Goal: Task Accomplishment & Management: Complete application form

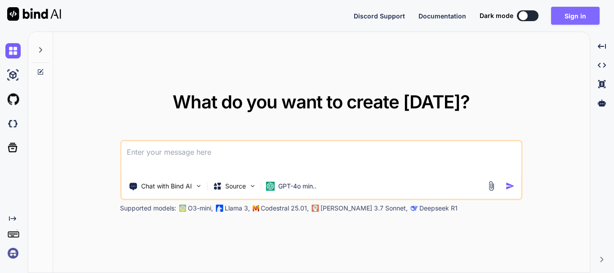
click at [579, 13] on button "Sign in" at bounding box center [575, 16] width 49 height 18
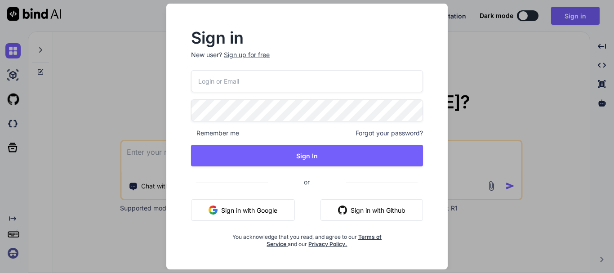
click at [225, 79] on input "email" at bounding box center [307, 81] width 232 height 22
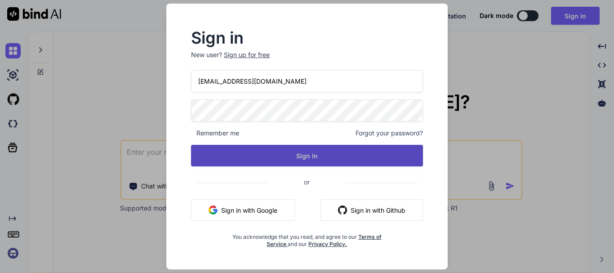
click at [259, 153] on button "Sign In" at bounding box center [307, 156] width 232 height 22
click at [309, 155] on button "Sign In" at bounding box center [307, 156] width 232 height 22
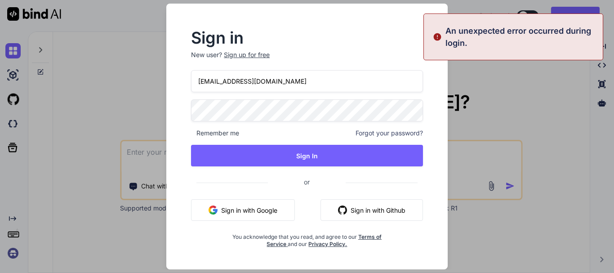
click at [296, 82] on input "[EMAIL_ADDRESS][DOMAIN_NAME]" at bounding box center [307, 81] width 232 height 22
click at [227, 82] on input "[EMAIL_ADDRESS][DOMAIN_NAME]" at bounding box center [307, 81] width 232 height 22
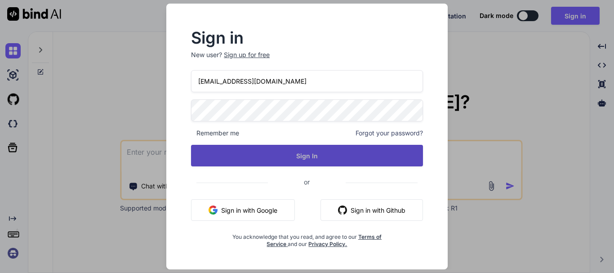
click at [324, 156] on button "Sign In" at bounding box center [307, 156] width 232 height 22
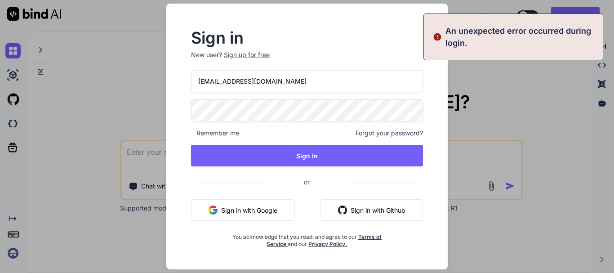
click at [222, 82] on input "rupeshs2@yopmail.com" at bounding box center [307, 81] width 232 height 22
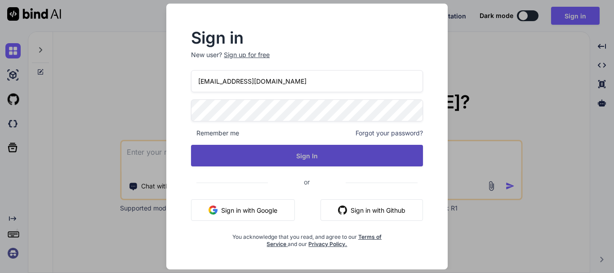
type input "rupesh2@yopmail.com"
click at [287, 151] on button "Sign In" at bounding box center [307, 156] width 232 height 22
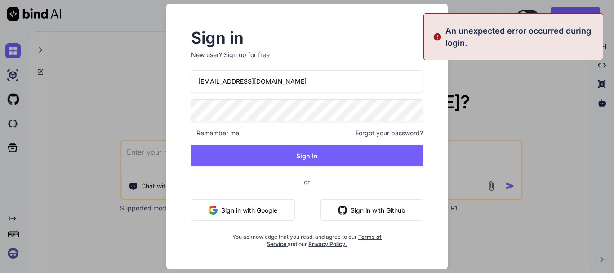
click at [220, 81] on input "rupesh2@yopmail.com" at bounding box center [307, 81] width 232 height 22
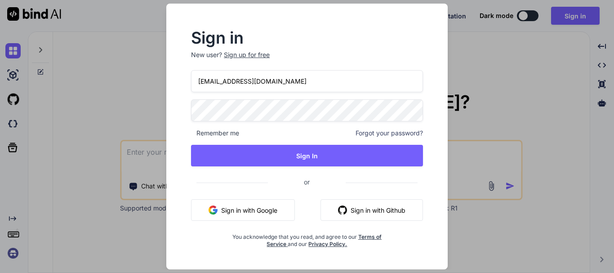
click at [288, 86] on input "rupesh2@yopmail.com" at bounding box center [307, 81] width 232 height 22
click at [262, 52] on div "Sign up for free" at bounding box center [247, 54] width 46 height 9
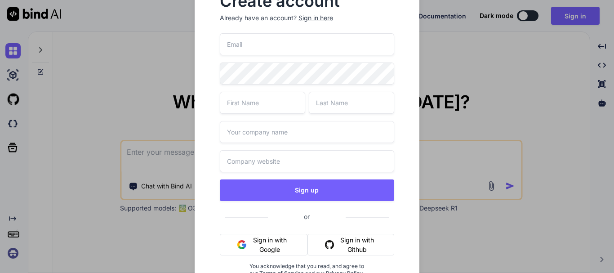
click at [261, 48] on input "email" at bounding box center [307, 44] width 175 height 22
paste input "[EMAIL_ADDRESS][DOMAIN_NAME]"
click at [259, 47] on input "[EMAIL_ADDRESS][DOMAIN_NAME]" at bounding box center [307, 44] width 175 height 22
type input "[EMAIL_ADDRESS][DOMAIN_NAME]"
click at [261, 112] on input "text" at bounding box center [262, 103] width 85 height 22
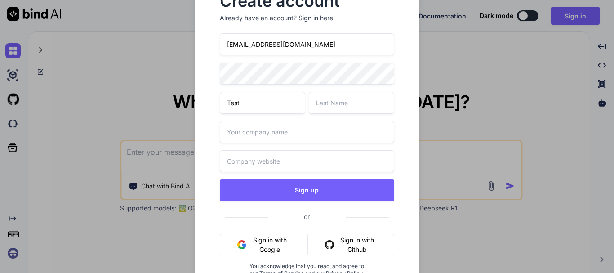
type input "Test"
type input "Singh"
type input "Test"
type input "test.com"
click at [220, 179] on button "Sign up" at bounding box center [307, 190] width 175 height 22
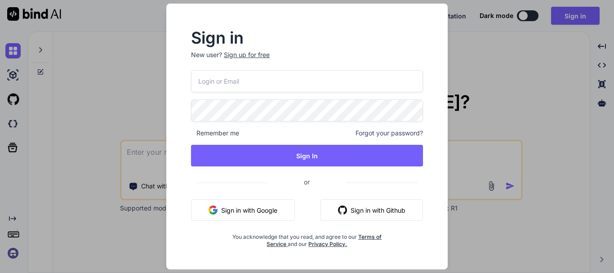
click at [244, 82] on input "email" at bounding box center [307, 81] width 232 height 22
paste input "[EMAIL_ADDRESS][DOMAIN_NAME]"
click at [229, 85] on input "[EMAIL_ADDRESS][DOMAIN_NAME]" at bounding box center [307, 81] width 232 height 22
type input "[EMAIL_ADDRESS][DOMAIN_NAME]"
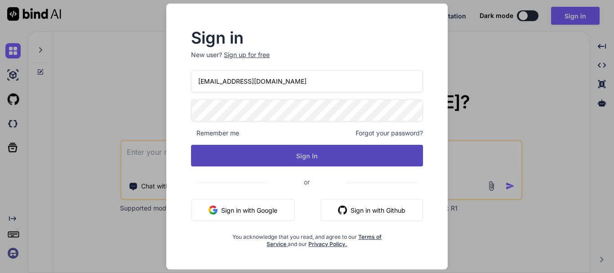
click at [326, 162] on button "Sign In" at bounding box center [307, 156] width 232 height 22
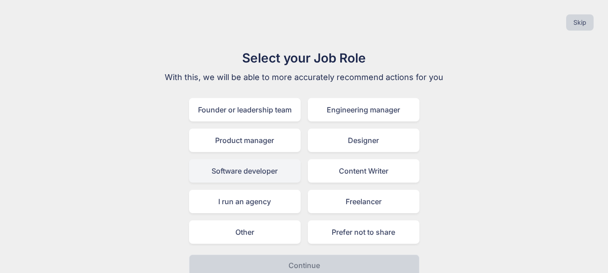
click at [247, 173] on div "Software developer" at bounding box center [245, 170] width 112 height 23
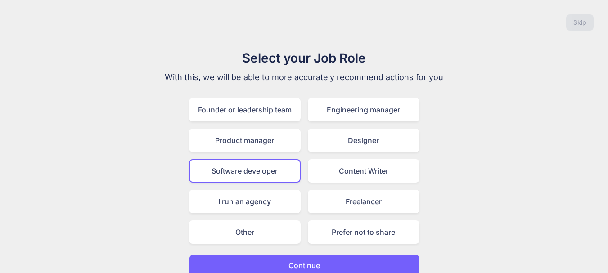
click at [306, 262] on p "Continue" at bounding box center [303, 265] width 31 height 11
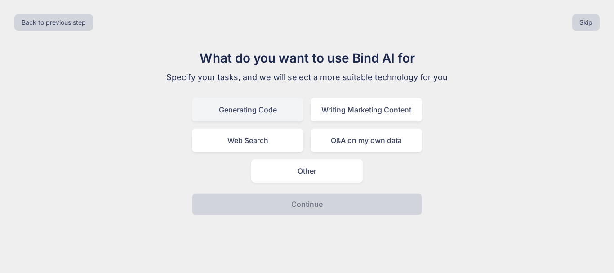
click at [264, 113] on div "Generating Code" at bounding box center [248, 109] width 112 height 23
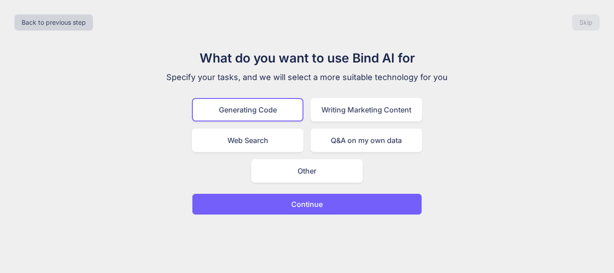
click at [304, 211] on button "Continue" at bounding box center [307, 204] width 230 height 22
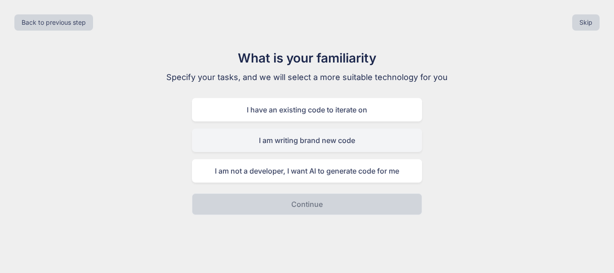
click at [304, 143] on div "I am writing brand new code" at bounding box center [307, 140] width 230 height 23
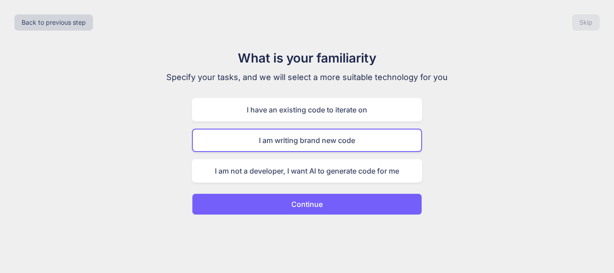
click at [333, 202] on button "Continue" at bounding box center [307, 204] width 230 height 22
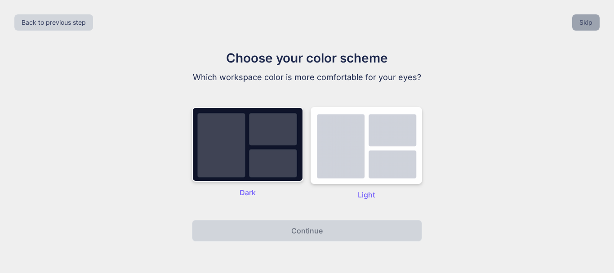
click at [584, 25] on button "Skip" at bounding box center [585, 22] width 27 height 16
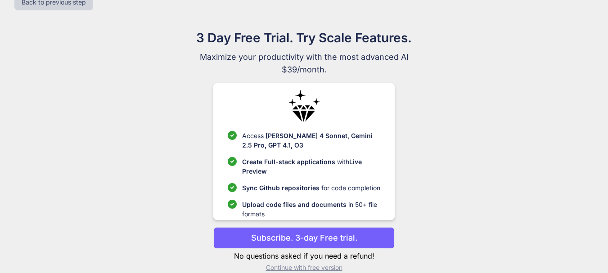
scroll to position [34, 0]
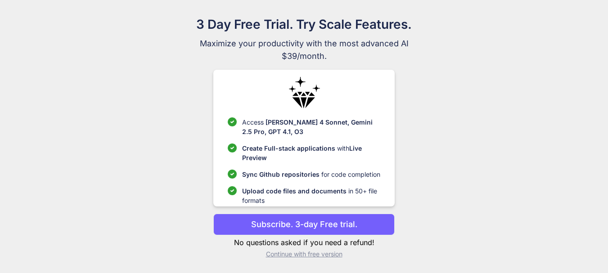
click at [314, 254] on p "Continue with free version" at bounding box center [303, 254] width 181 height 9
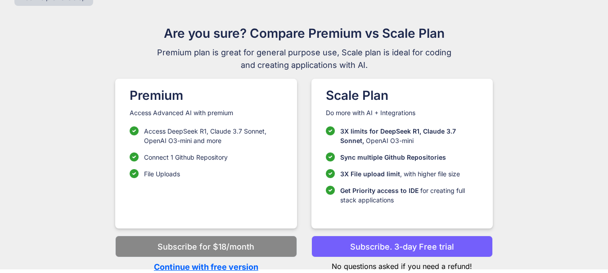
click at [244, 270] on p "Continue with free version" at bounding box center [205, 267] width 181 height 12
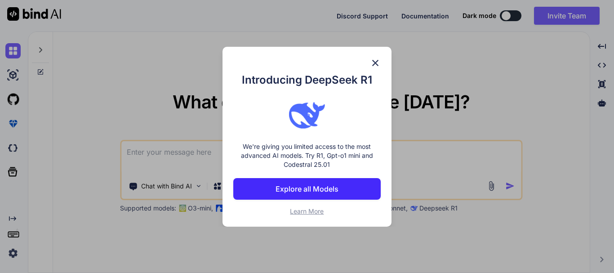
click at [374, 65] on img at bounding box center [375, 63] width 11 height 11
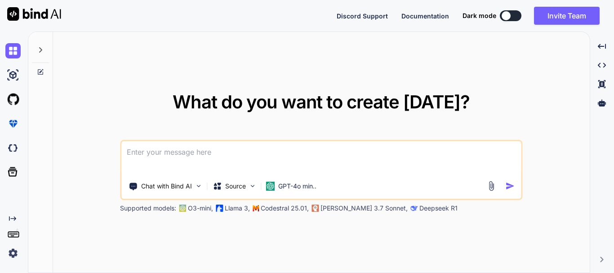
click at [208, 157] on textarea at bounding box center [321, 157] width 400 height 33
type textarea "x"
click at [208, 157] on textarea at bounding box center [321, 157] width 400 height 33
click at [213, 154] on textarea at bounding box center [321, 157] width 400 height 33
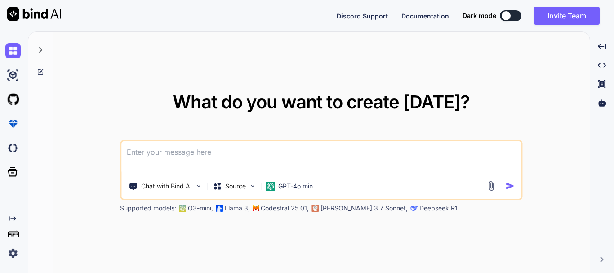
click at [213, 154] on textarea at bounding box center [321, 157] width 400 height 33
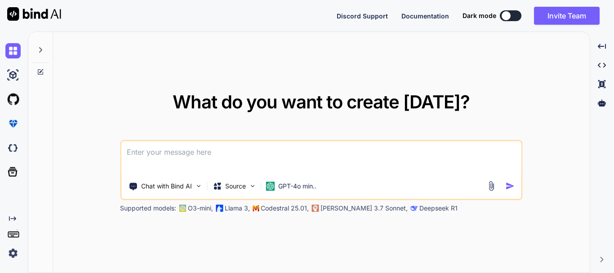
click at [174, 159] on textarea at bounding box center [321, 157] width 400 height 33
paste textarea "I know that I am in waiting, this is not the proper answer of the concern. My c…"
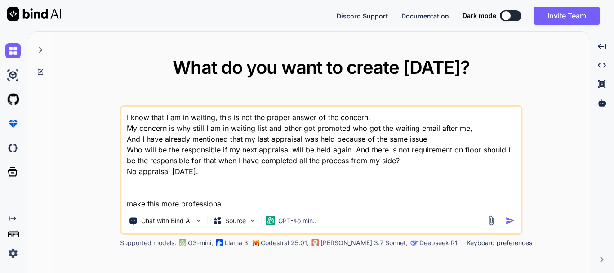
click at [242, 204] on textarea "I know that I am in waiting, this is not the proper answer of the concern. My c…" at bounding box center [321, 158] width 400 height 103
type textarea "I know that I am in waiting, this is not the proper answer of the concern. My c…"
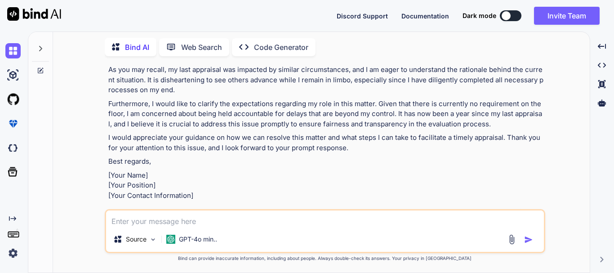
scroll to position [90, 0]
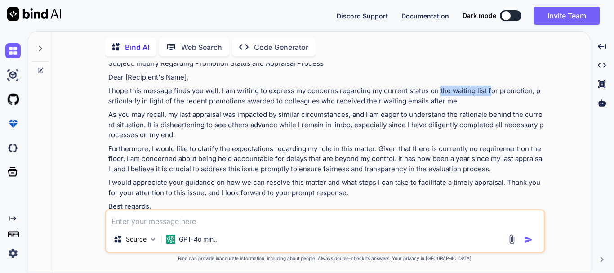
drag, startPoint x: 438, startPoint y: 95, endPoint x: 489, endPoint y: 93, distance: 50.4
click at [489, 93] on p "I hope this message finds you well. I am writing to express my concerns regardi…" at bounding box center [325, 96] width 435 height 20
click at [393, 123] on p "As you may recall, my last appraisal was impacted by similar circumstances, and…" at bounding box center [325, 125] width 435 height 31
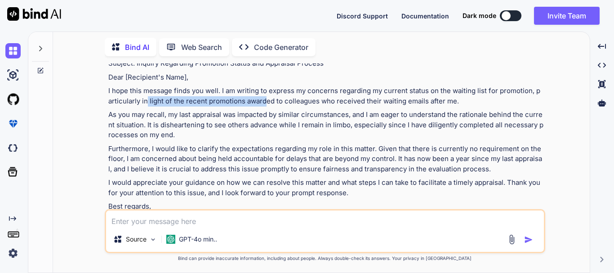
drag, startPoint x: 144, startPoint y: 104, endPoint x: 261, endPoint y: 99, distance: 116.6
click at [260, 98] on p "I hope this message finds you well. I am writing to express my concerns regardi…" at bounding box center [325, 96] width 435 height 20
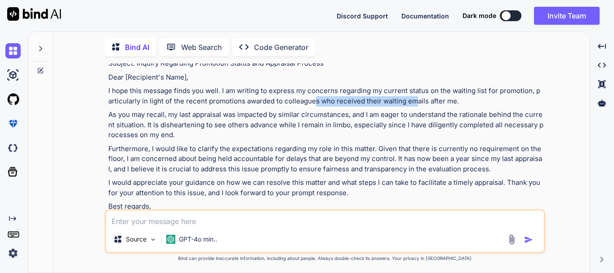
drag, startPoint x: 311, startPoint y: 102, endPoint x: 409, endPoint y: 100, distance: 98.0
click at [409, 100] on p "I hope this message finds you well. I am writing to express my concerns regardi…" at bounding box center [325, 96] width 435 height 20
click at [235, 127] on p "As you may recall, my last appraisal was impacted by similar circumstances, and…" at bounding box center [325, 125] width 435 height 31
drag, startPoint x: 172, startPoint y: 112, endPoint x: 210, endPoint y: 112, distance: 38.7
click at [210, 112] on p "As you may recall, my last appraisal was impacted by similar circumstances, and…" at bounding box center [325, 125] width 435 height 31
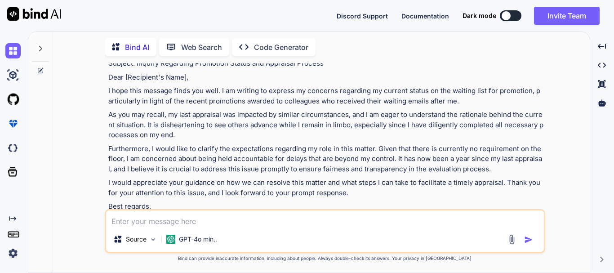
click at [211, 130] on p "As you may recall, my last appraisal was impacted by similar circumstances, and…" at bounding box center [325, 125] width 435 height 31
click at [240, 134] on p "As you may recall, my last appraisal was impacted by similar circumstances, and…" at bounding box center [325, 125] width 435 height 31
drag, startPoint x: 257, startPoint y: 113, endPoint x: 327, endPoint y: 115, distance: 70.2
click at [327, 115] on p "As you may recall, my last appraisal was impacted by similar circumstances, and…" at bounding box center [325, 125] width 435 height 31
click at [331, 139] on p "As you may recall, my last appraisal was impacted by similar circumstances, and…" at bounding box center [325, 125] width 435 height 31
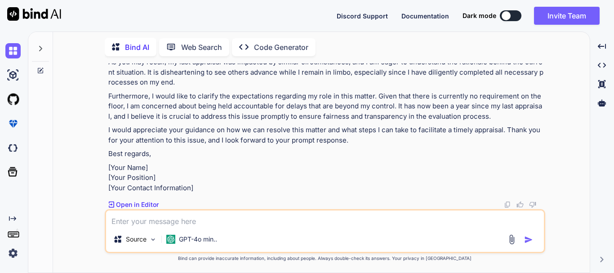
scroll to position [118, 0]
